Goal: Task Accomplishment & Management: Complete application form

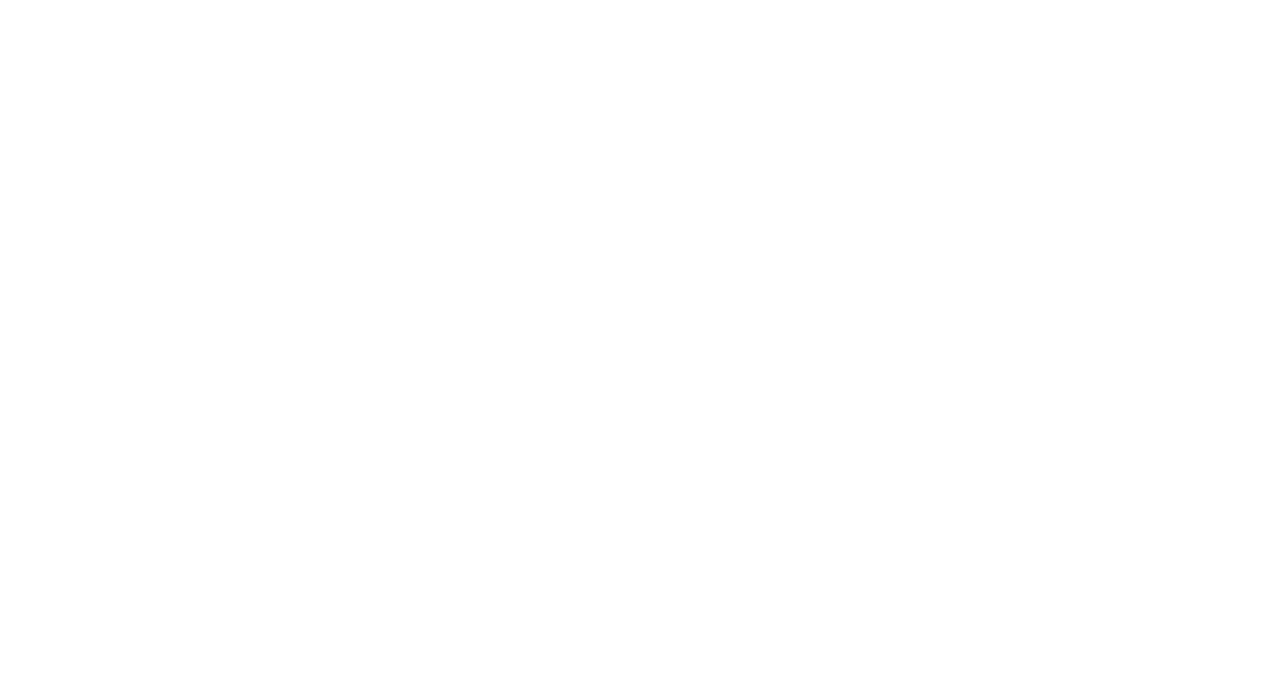
scroll to position [671, 0]
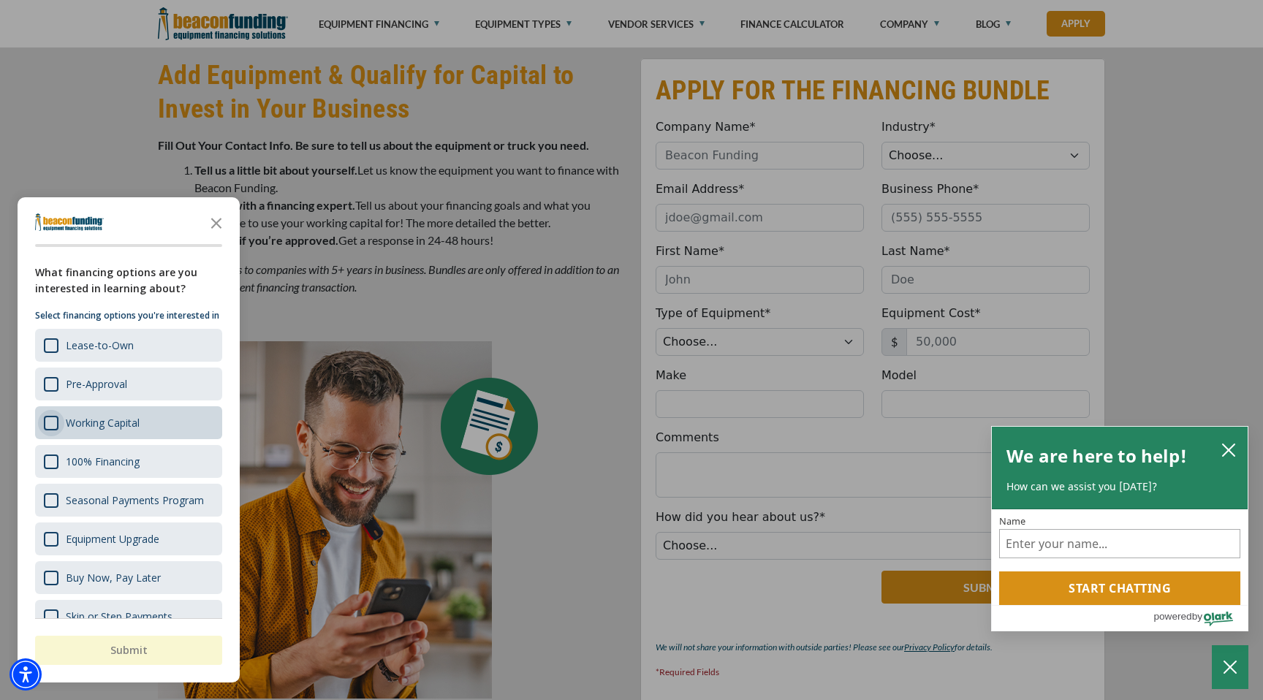
click at [49, 431] on div "Survey" at bounding box center [51, 423] width 15 height 15
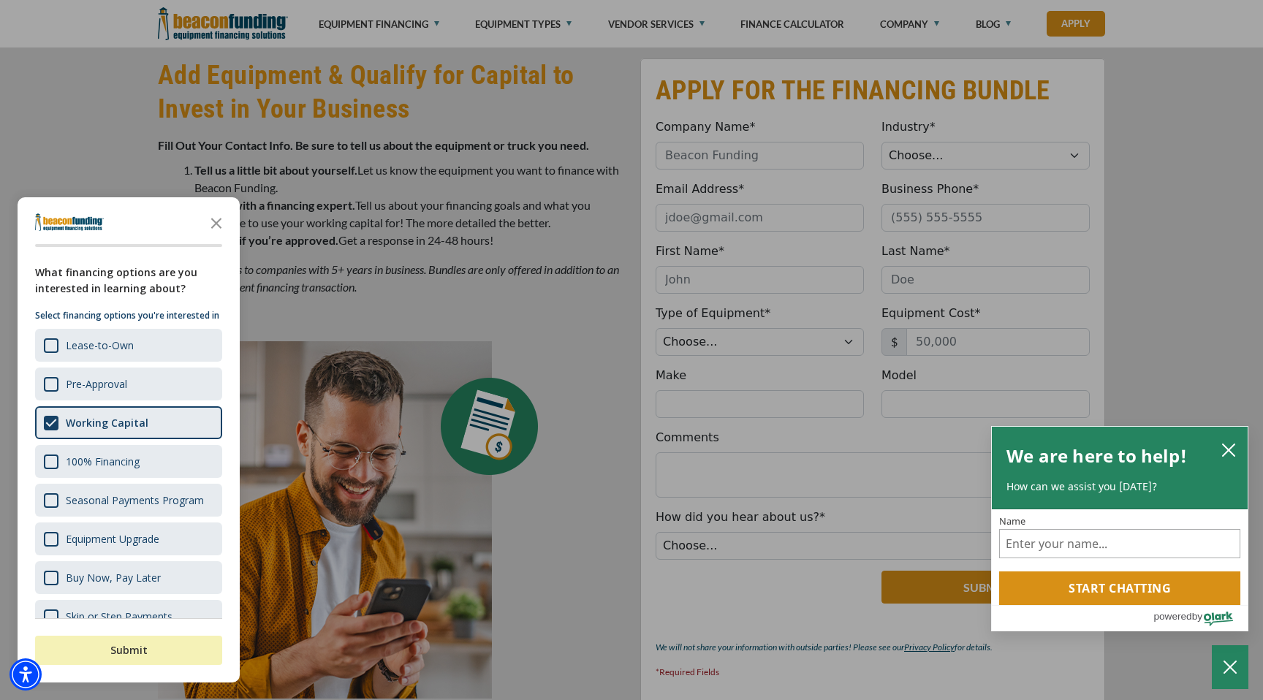
click at [151, 649] on button "Submit" at bounding box center [128, 650] width 187 height 29
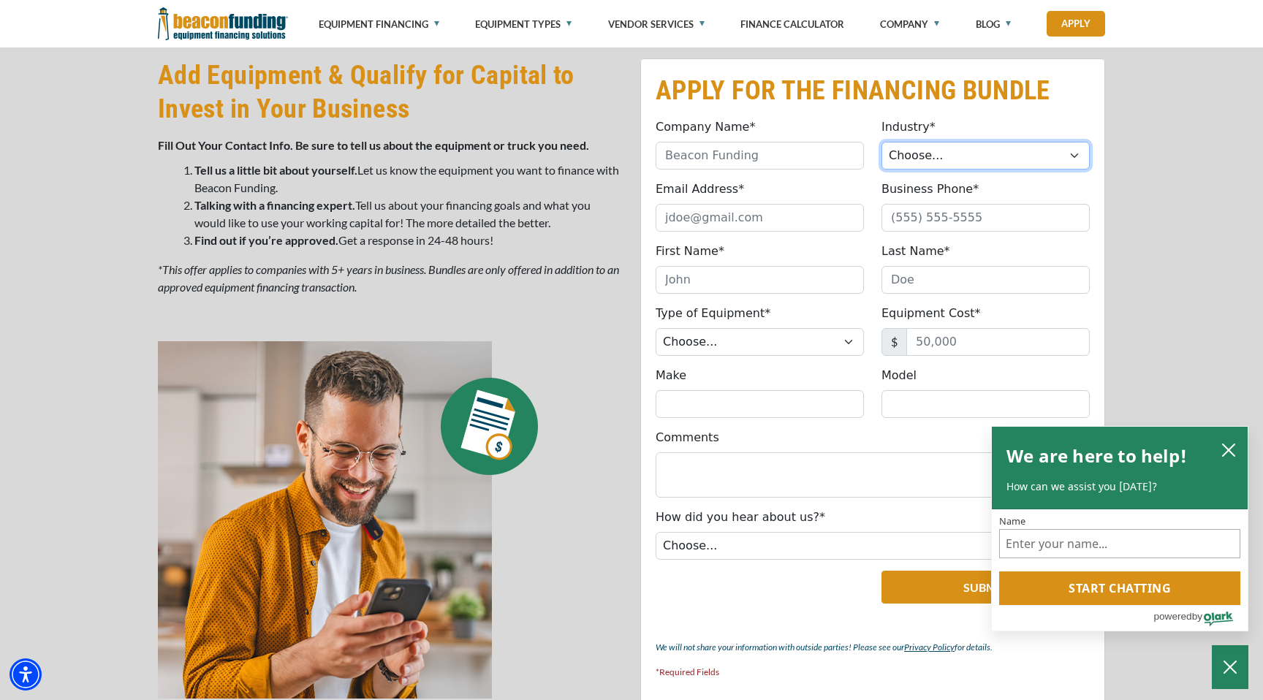
click at [1079, 156] on select "Choose... Towing Landscape/Hardscape Decorated Apparel Septic Light Constructio…" at bounding box center [986, 156] width 208 height 28
select select "6"
drag, startPoint x: 784, startPoint y: 214, endPoint x: 650, endPoint y: 211, distance: 133.8
click at [650, 211] on div "Email Address* Please provide a valid email address." at bounding box center [760, 206] width 226 height 51
type input "[EMAIL_ADDRESS][DOMAIN_NAME]"
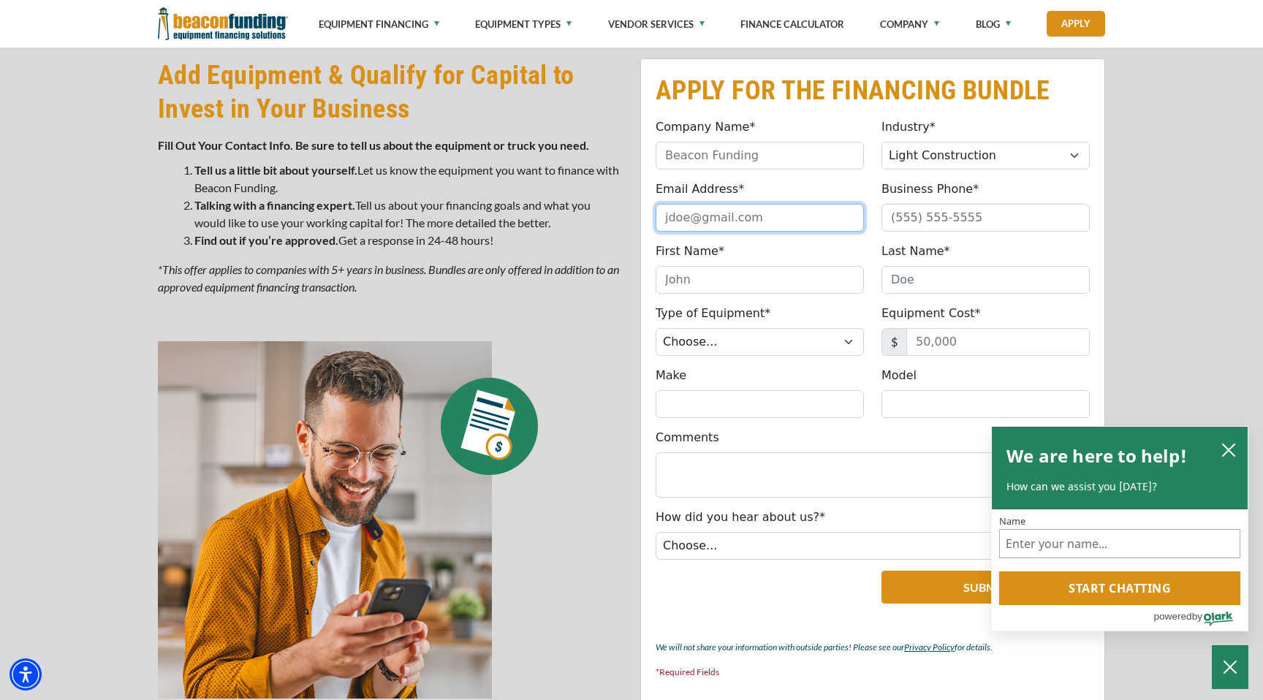
type input "Classic Home [GEOGRAPHIC_DATA]"
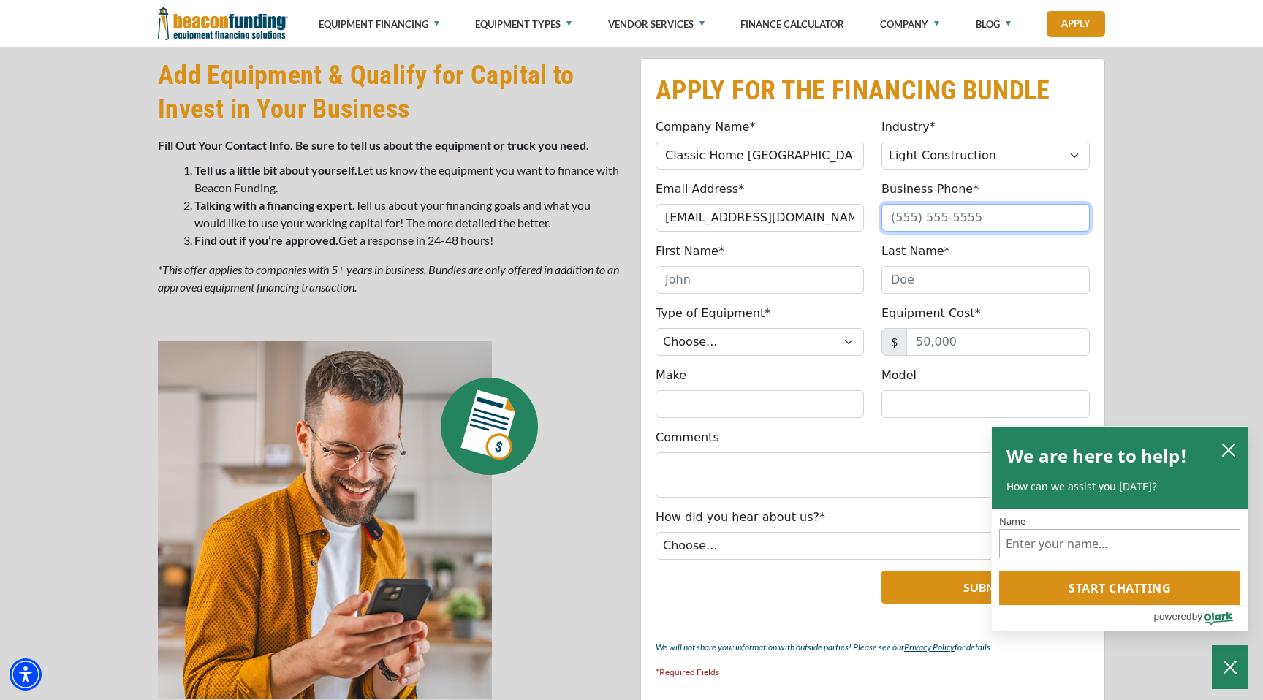
type input "4699643132"
type input "[PERSON_NAME]"
type input "[PHONE_NUMBER]"
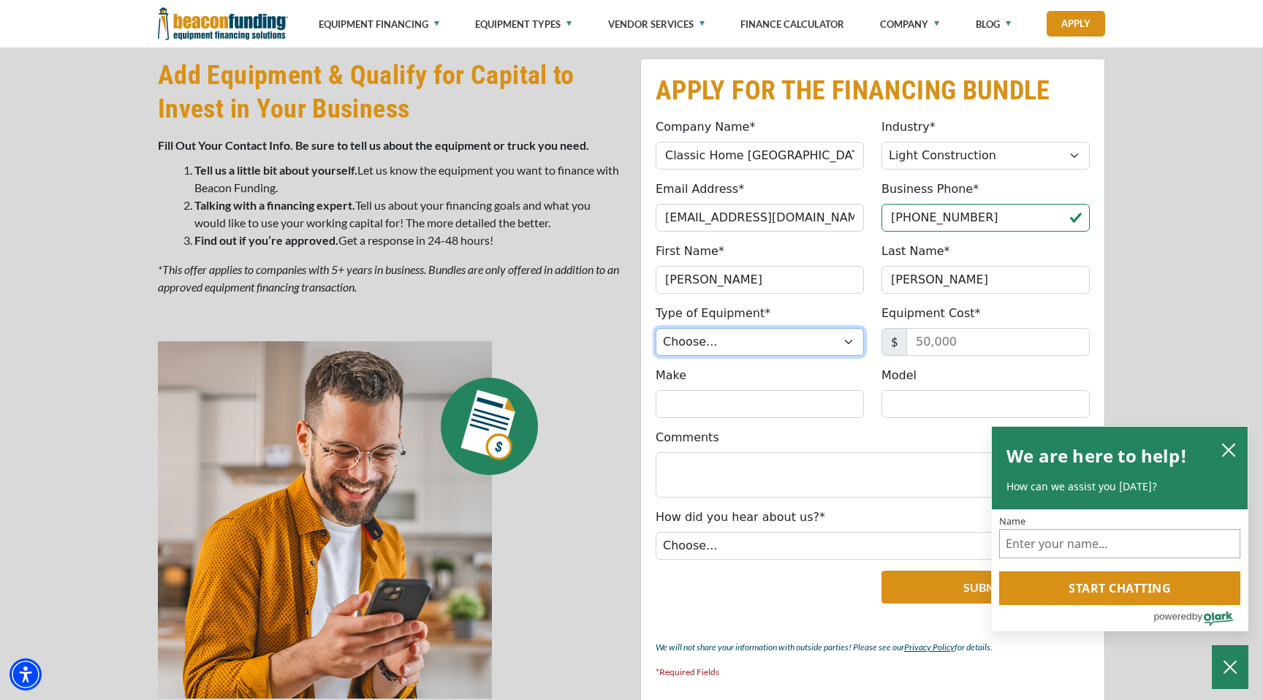
click at [848, 340] on select "Choose... Backhoe Boom/Bucket Truck Chipper Commercial Mower Crane DTG/DTF Prin…" at bounding box center [760, 342] width 208 height 28
click at [847, 340] on select "Choose... Backhoe Boom/Bucket Truck Chipper Commercial Mower Crane DTG/DTF Prin…" at bounding box center [760, 342] width 208 height 28
click at [1074, 156] on select "Choose... Towing Landscape/Hardscape Decorated Apparel Septic Light Constructio…" at bounding box center [986, 156] width 208 height 28
select select "5"
click at [846, 338] on select "Choose... Backhoe Boom/Bucket Truck Chipper Commercial Mower Crane DTG/DTF Prin…" at bounding box center [760, 342] width 208 height 28
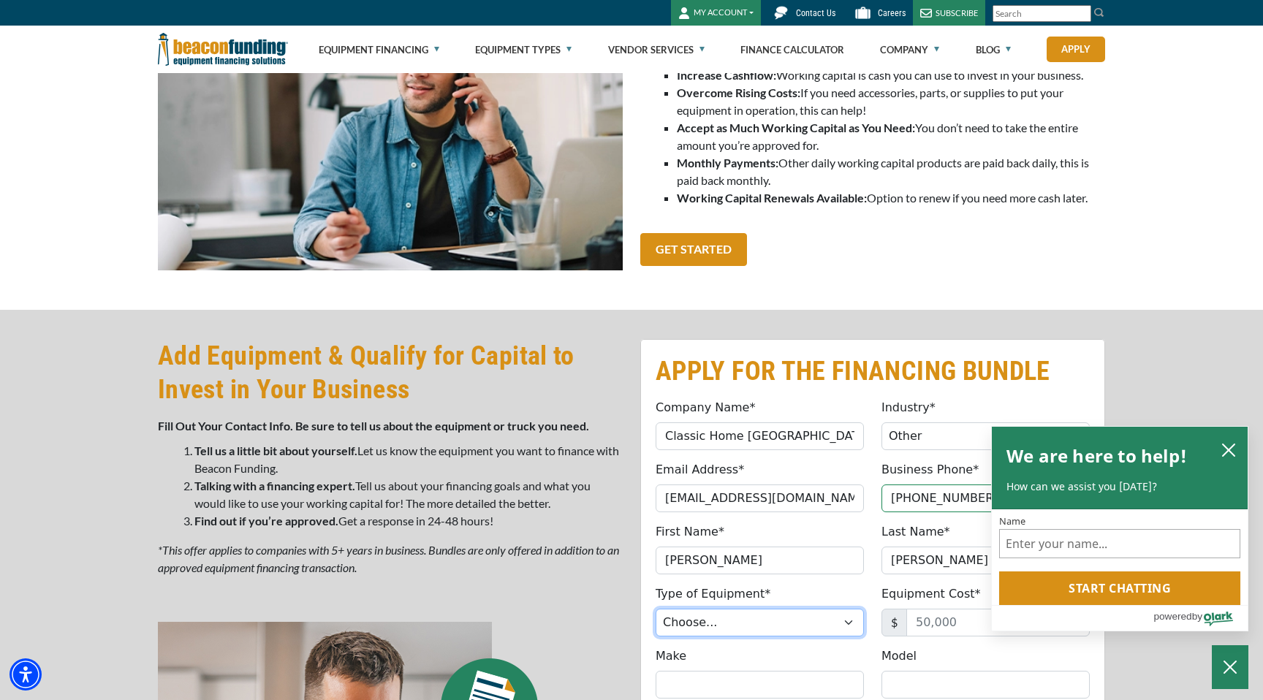
scroll to position [0, 0]
